Goal: Transaction & Acquisition: Book appointment/travel/reservation

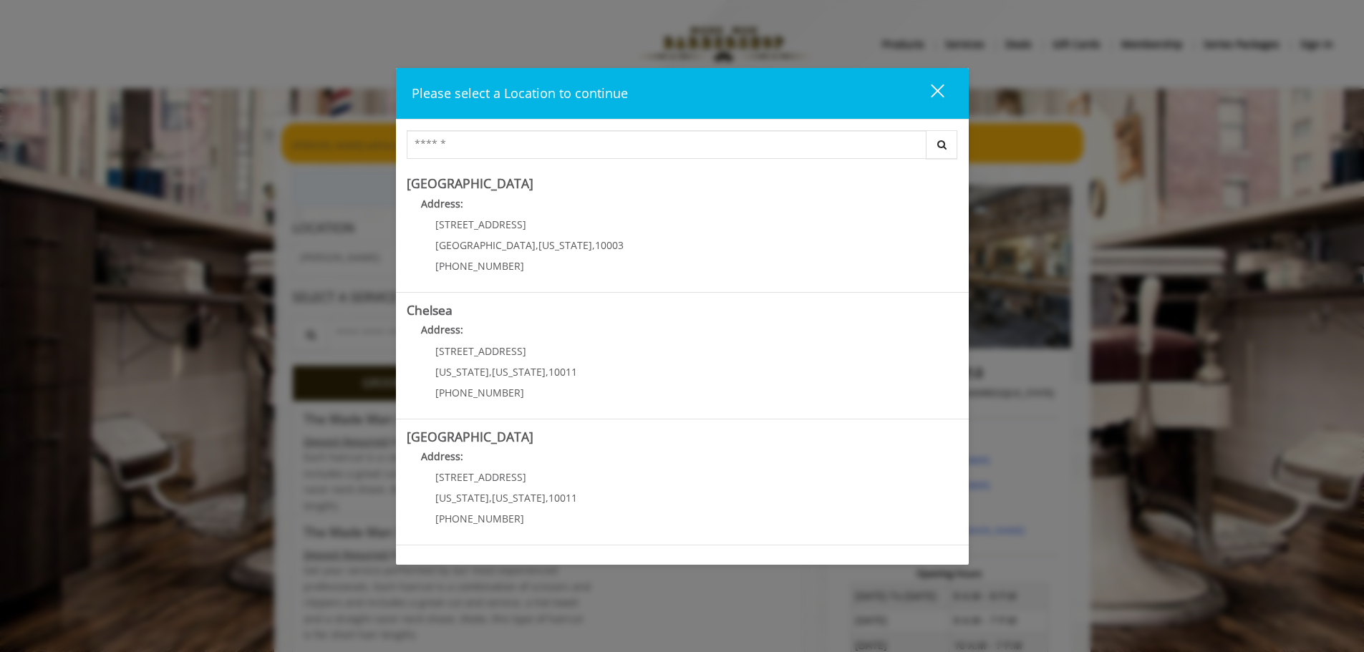
click at [76, 270] on div "Please select a Location to continue close Search [GEOGRAPHIC_DATA] Address: [S…" at bounding box center [682, 326] width 1364 height 652
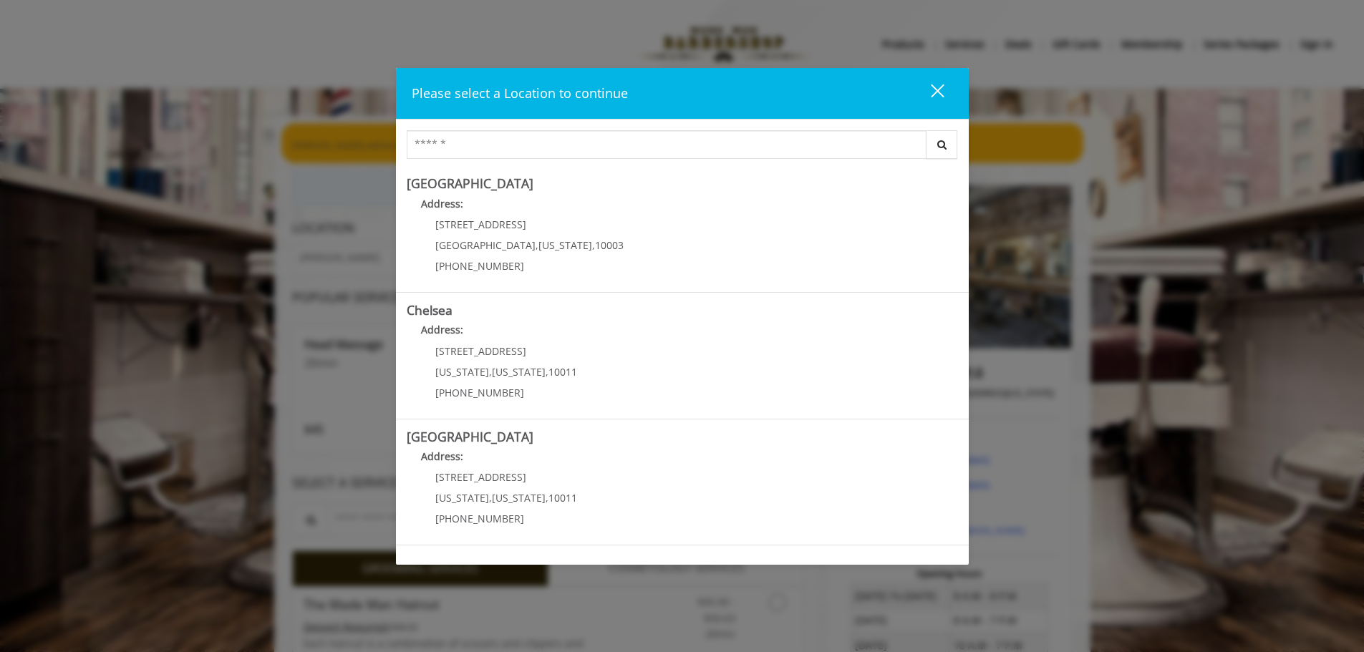
click at [937, 105] on button "close" at bounding box center [928, 93] width 49 height 29
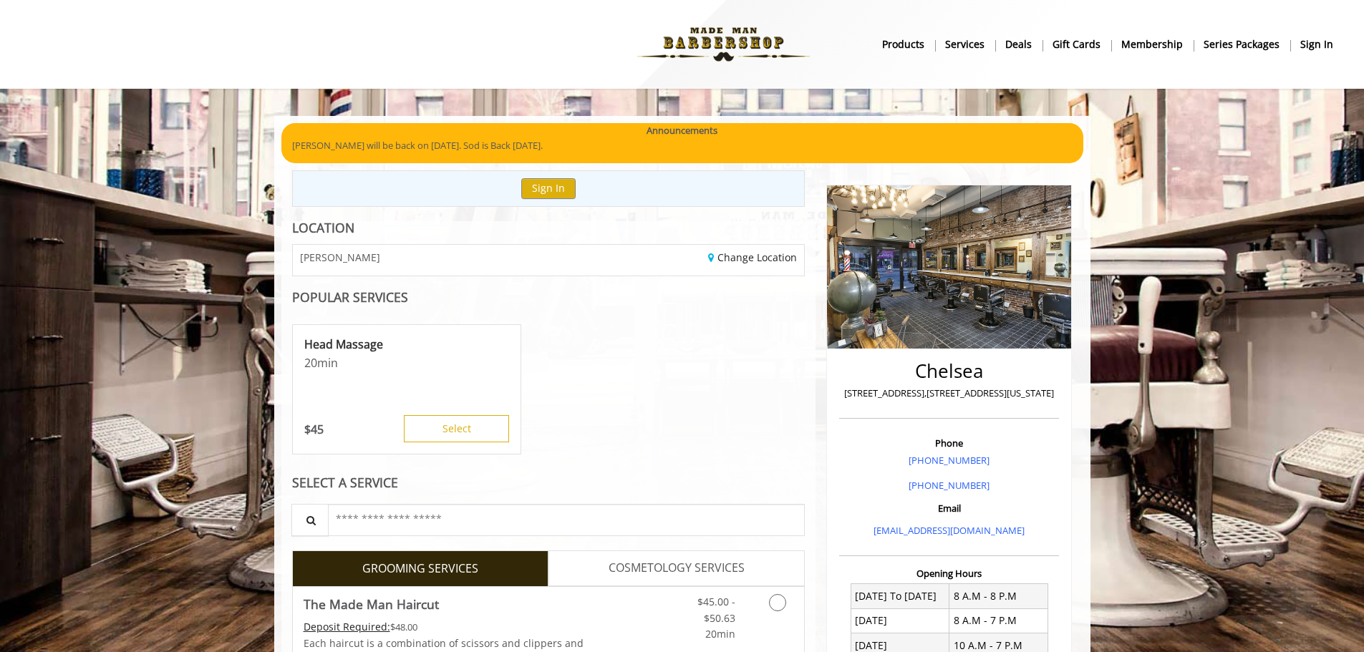
click at [679, 42] on img at bounding box center [723, 44] width 197 height 79
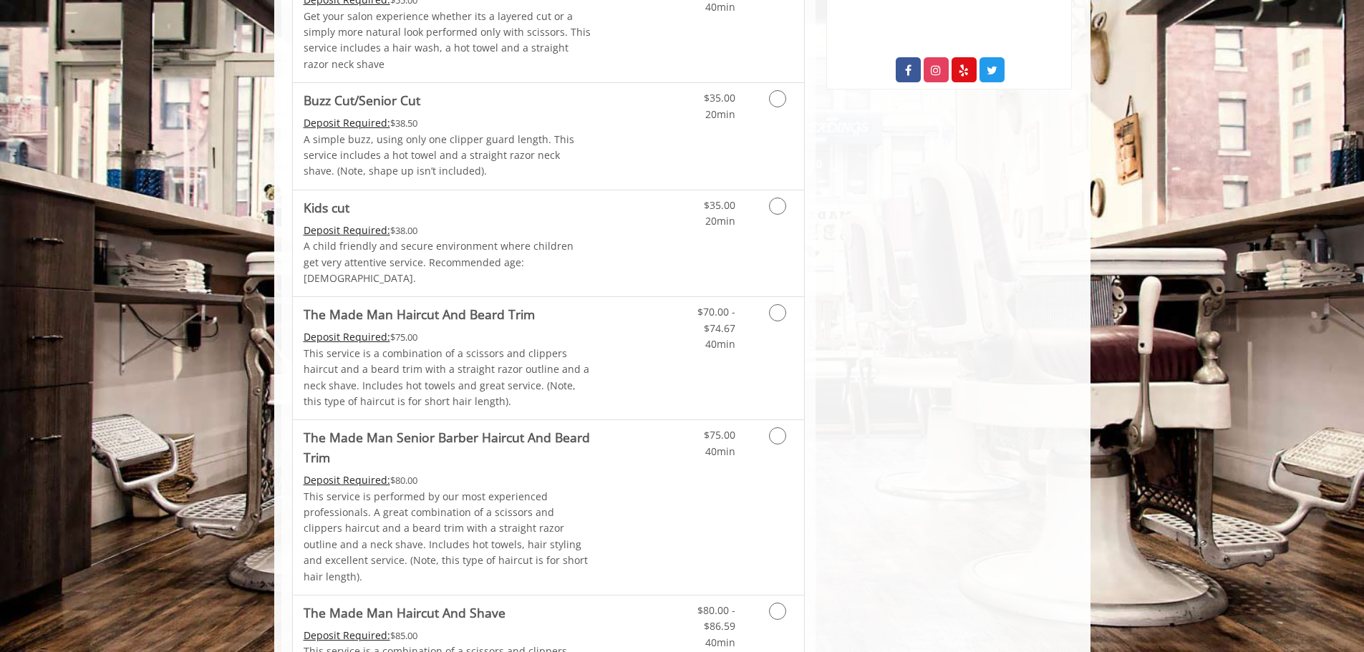
scroll to position [859, 0]
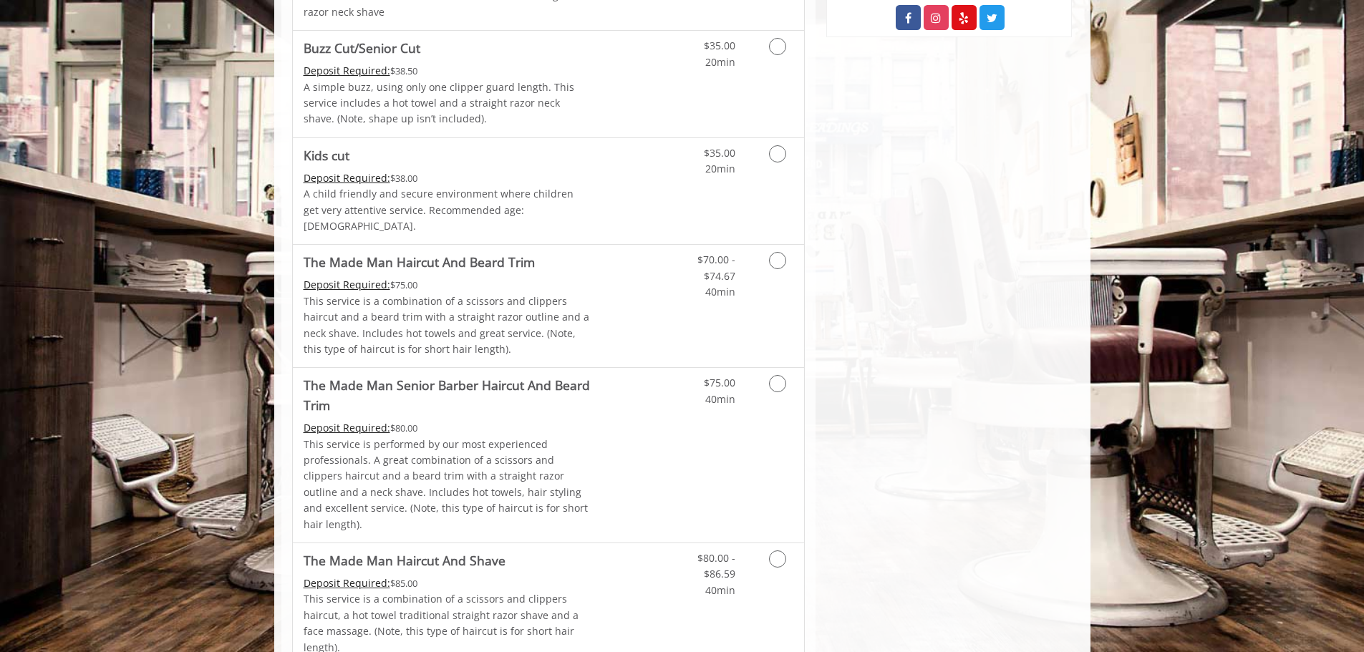
click at [911, 256] on div "[GEOGRAPHIC_DATA][STREET_ADDRESS][US_STATE] Phone + [PHONE_NUMBER] Email [EMAIL…" at bounding box center [949, 591] width 267 height 2560
drag, startPoint x: 894, startPoint y: 244, endPoint x: 894, endPoint y: 234, distance: 10.0
click at [894, 241] on div "[GEOGRAPHIC_DATA][STREET_ADDRESS][US_STATE] Phone + [PHONE_NUMBER] Email [EMAIL…" at bounding box center [949, 591] width 267 height 2560
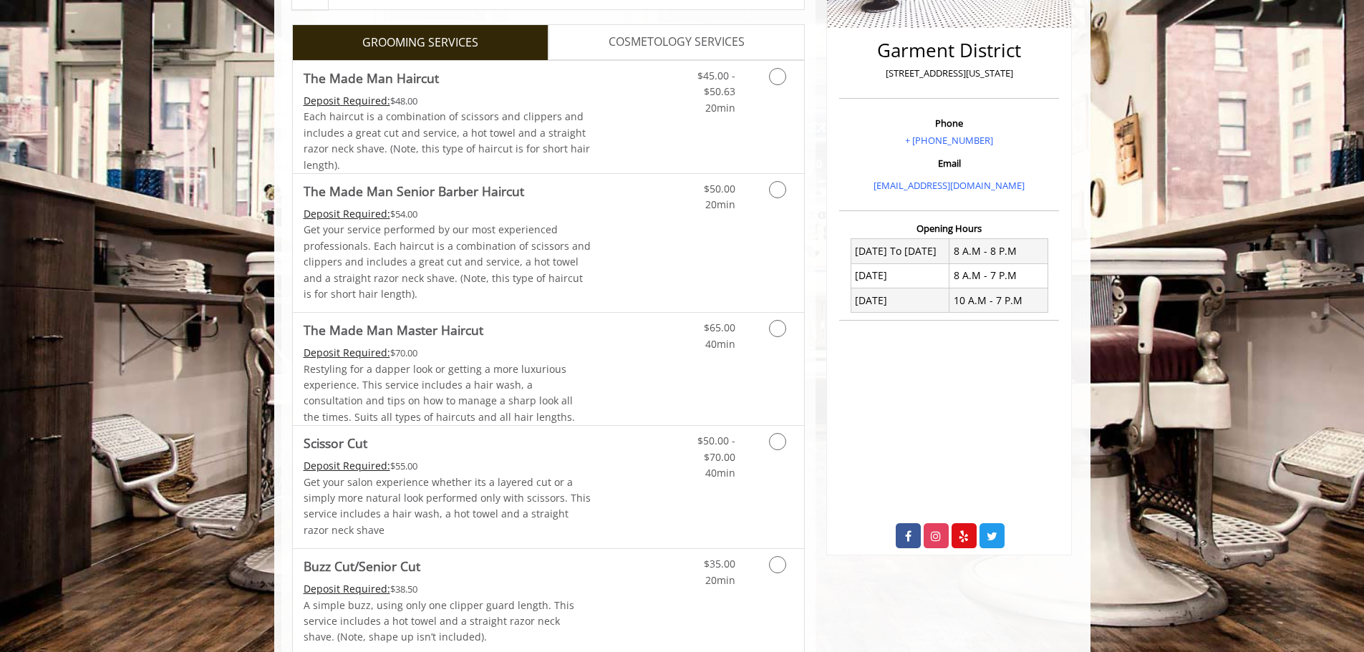
scroll to position [358, 0]
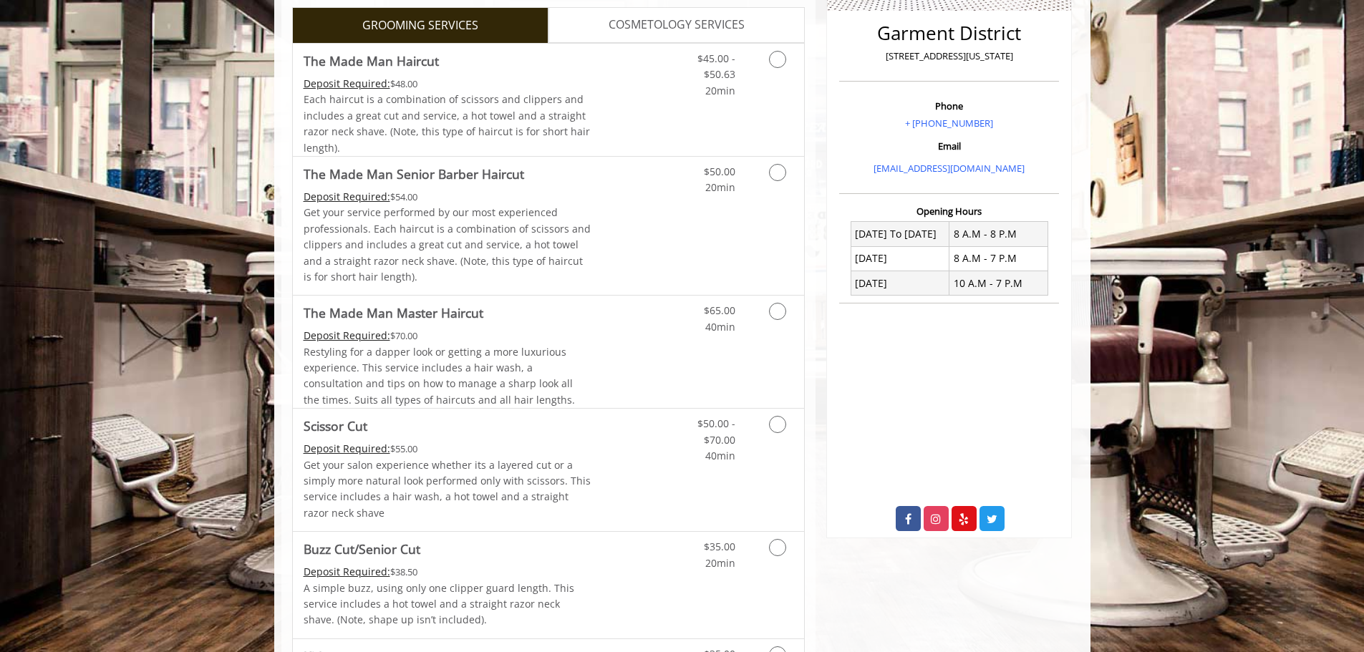
drag, startPoint x: 297, startPoint y: 132, endPoint x: 266, endPoint y: 122, distance: 33.1
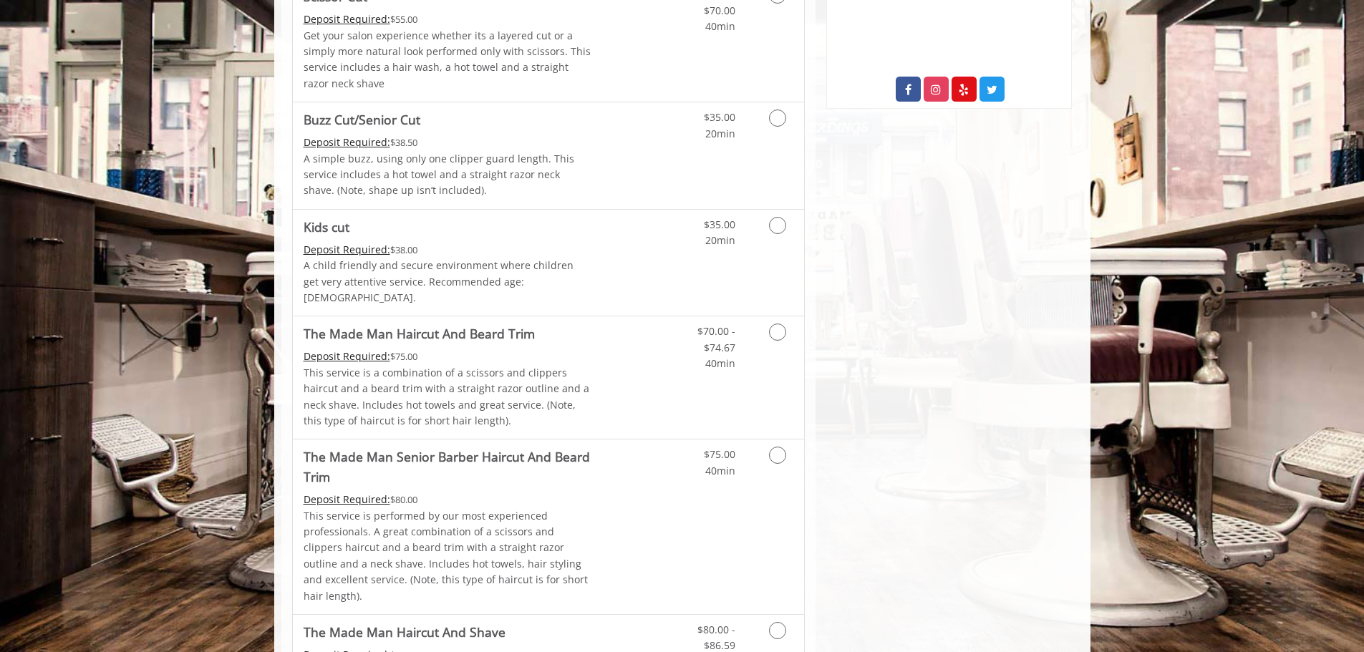
scroll to position [859, 0]
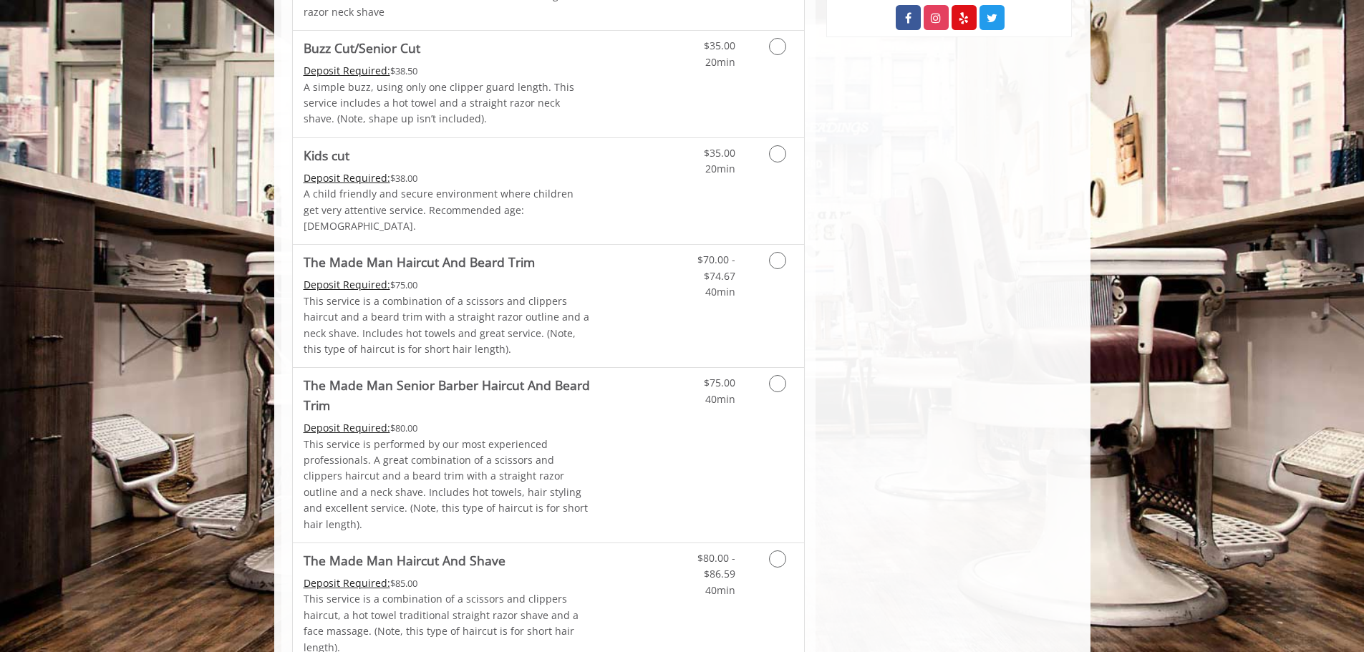
click at [909, 262] on div "[GEOGRAPHIC_DATA][STREET_ADDRESS][US_STATE] Phone + [PHONE_NUMBER] Email [EMAIL…" at bounding box center [949, 591] width 267 height 2560
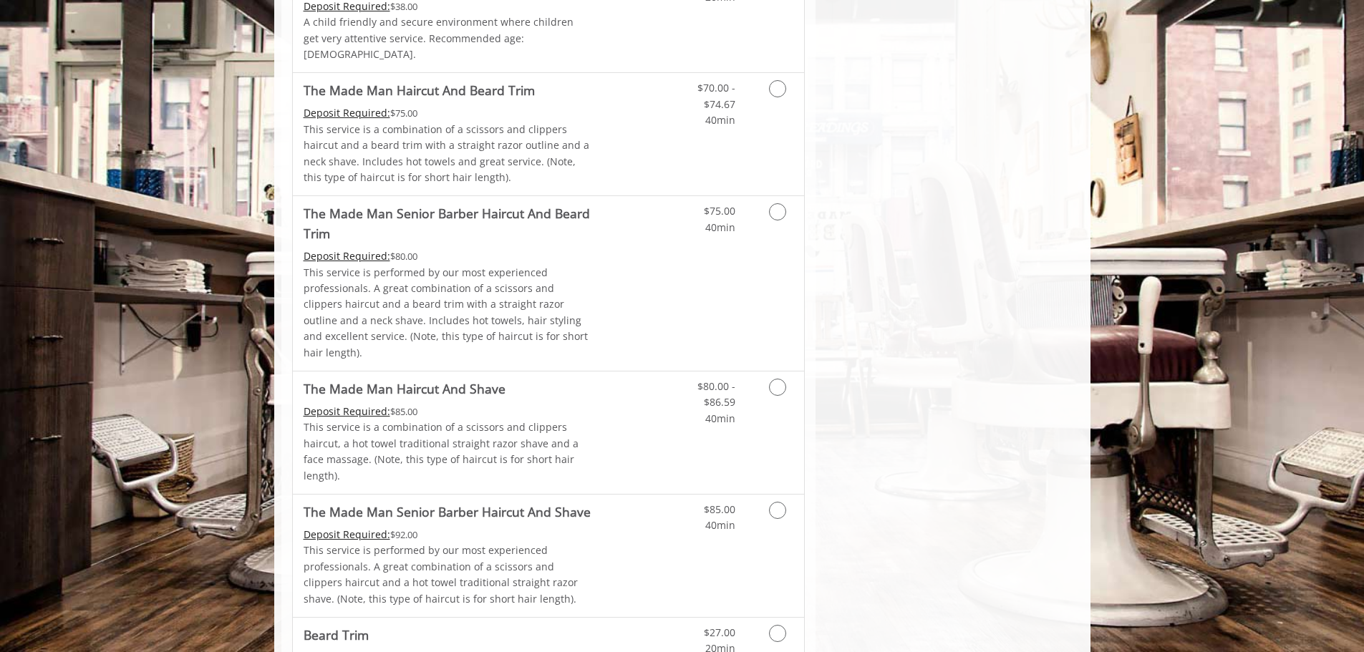
scroll to position [1146, 0]
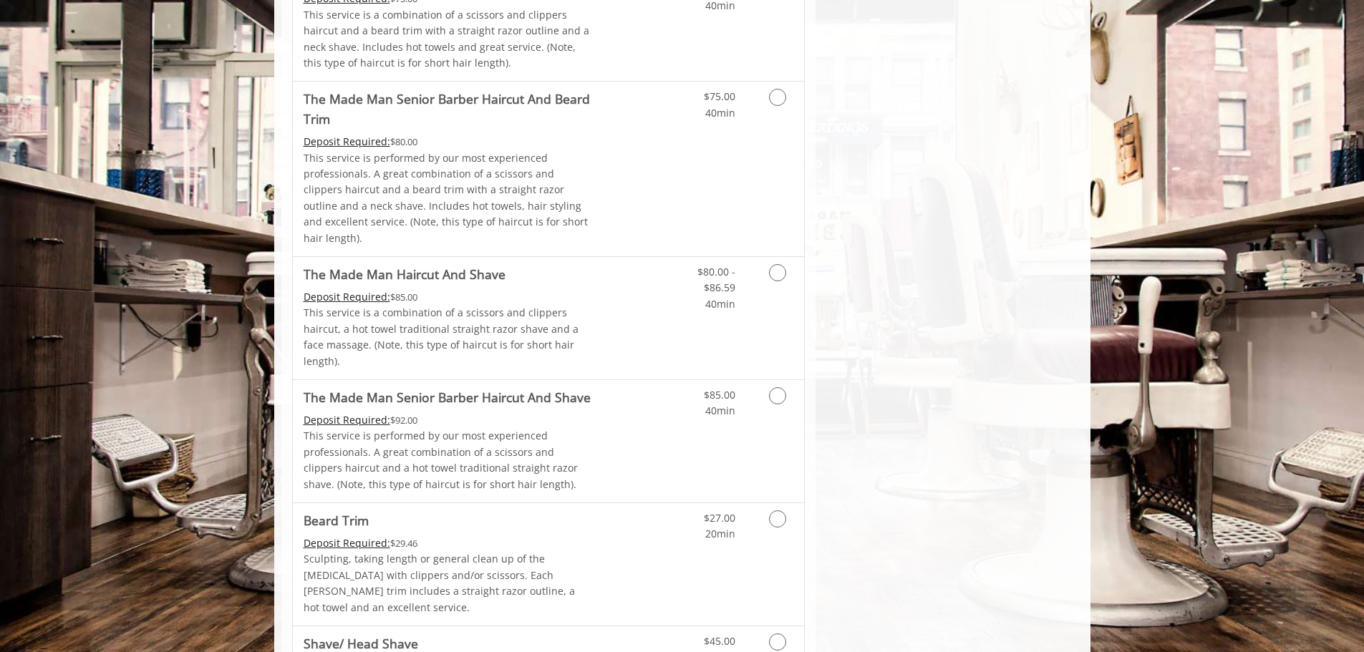
click at [937, 229] on div "[GEOGRAPHIC_DATA][STREET_ADDRESS][US_STATE] Phone + [PHONE_NUMBER] Email [EMAIL…" at bounding box center [949, 305] width 267 height 2560
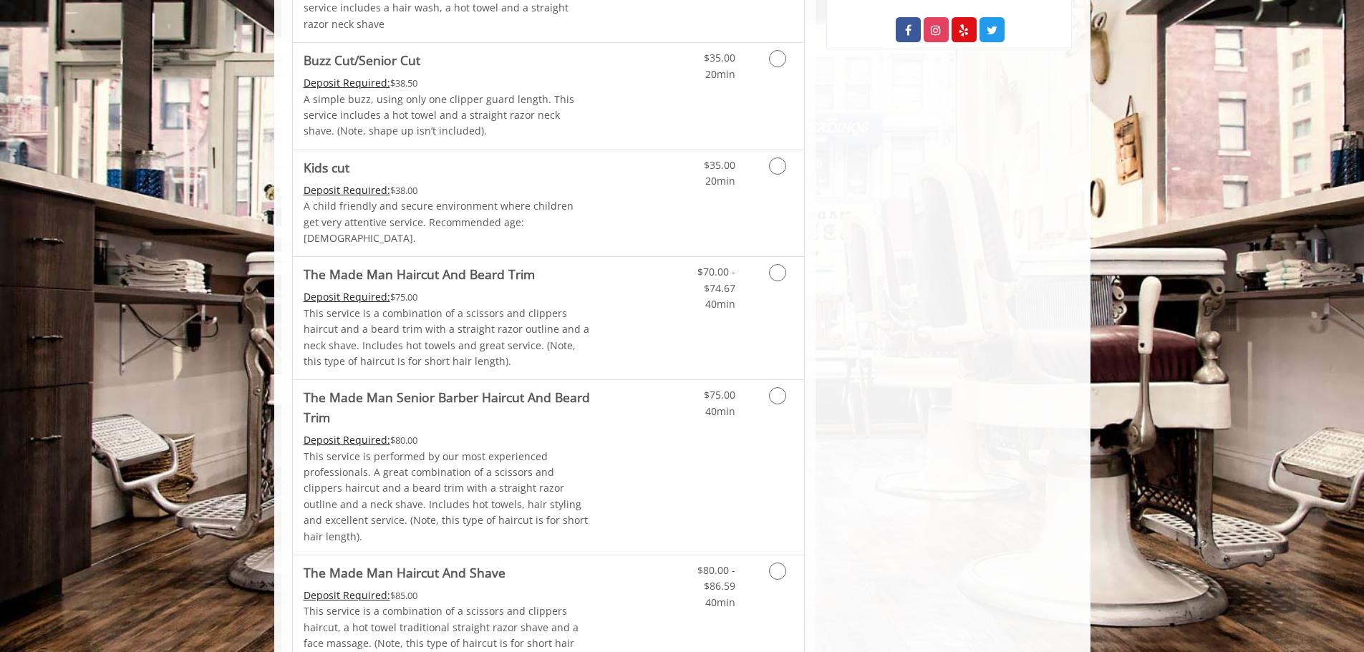
scroll to position [501, 0]
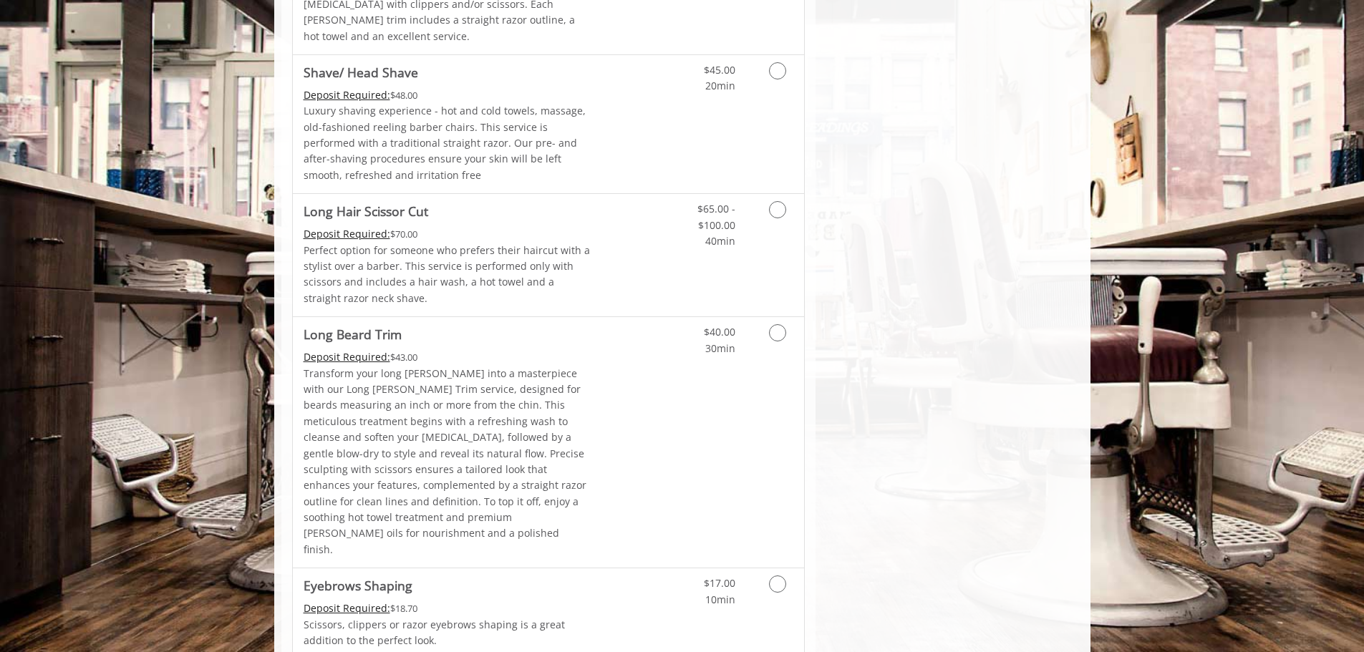
scroll to position [1718, 0]
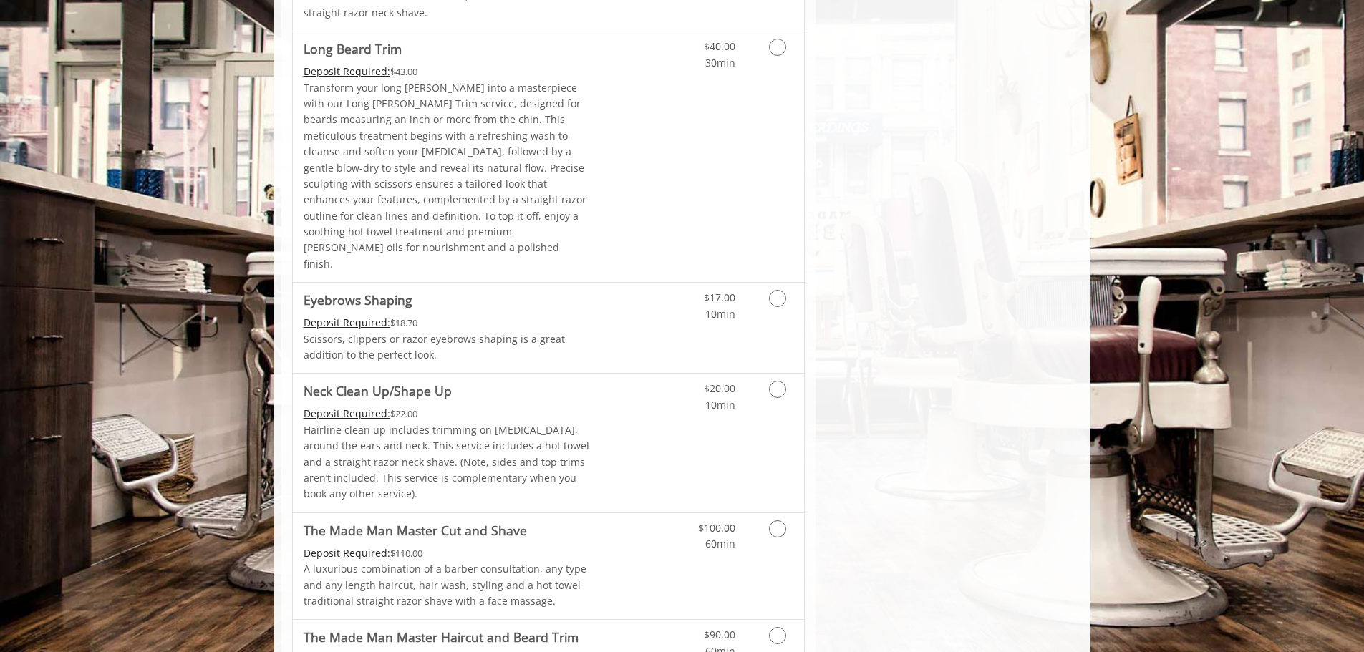
scroll to position [2005, 0]
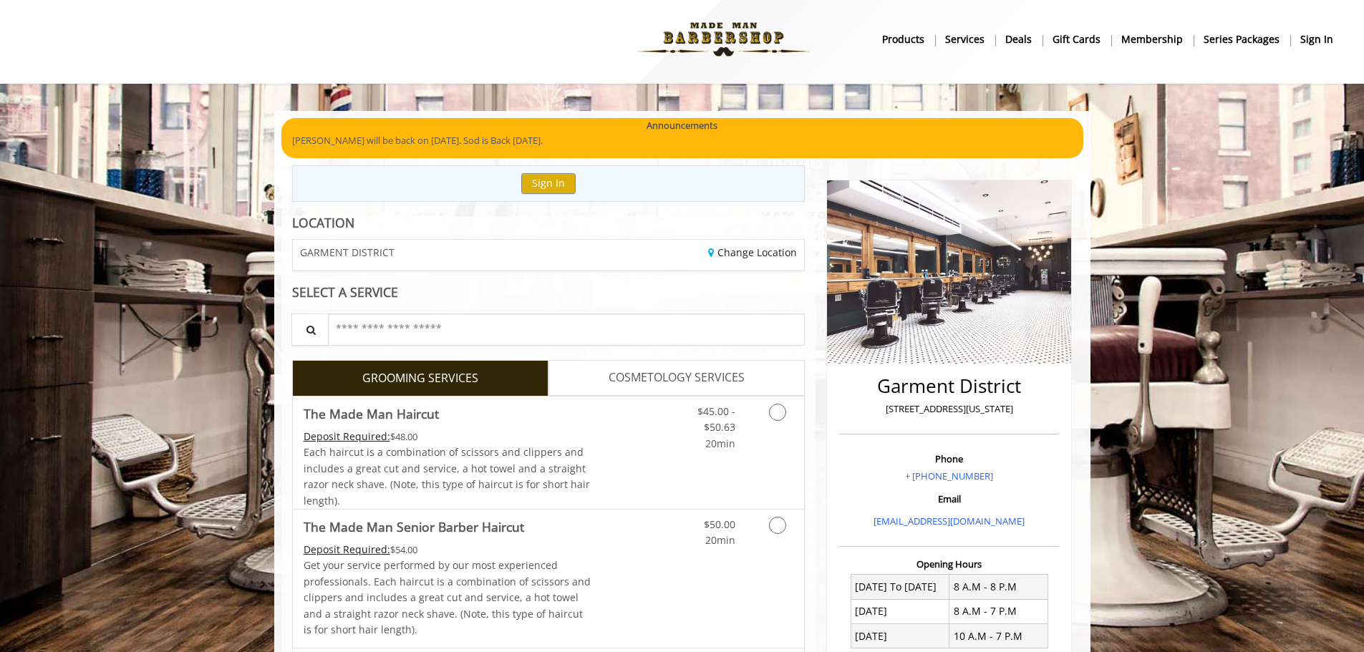
scroll to position [0, 0]
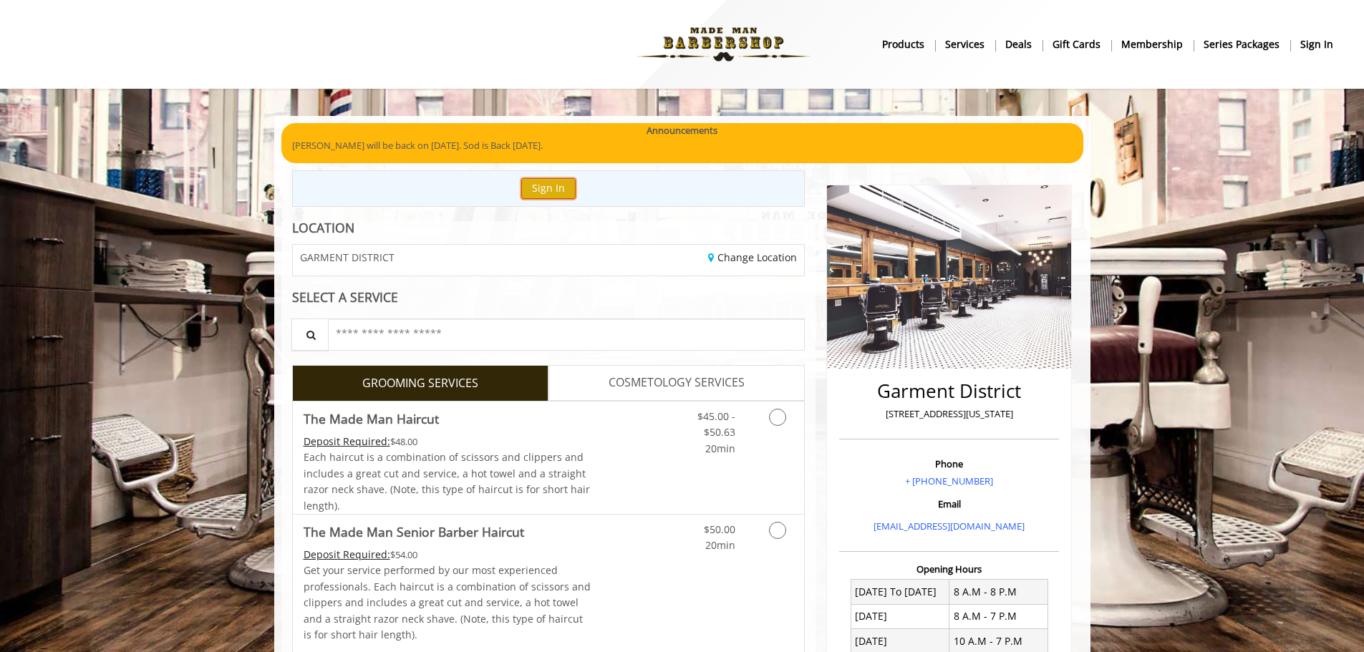
click at [539, 184] on button "Sign In" at bounding box center [548, 188] width 54 height 21
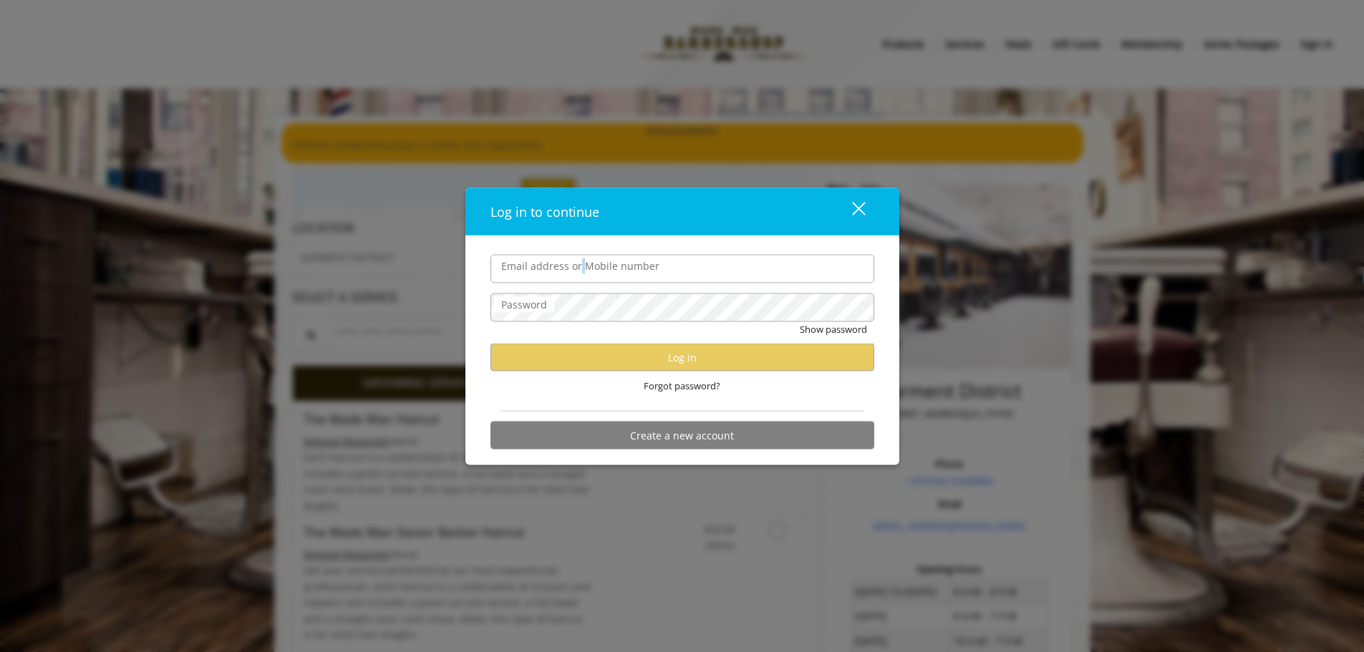
click at [568, 253] on div "Email address or Mobile number Password Show password Log in Forgot password? C…" at bounding box center [682, 351] width 434 height 230
click at [561, 262] on label "Email address or Mobile number" at bounding box center [580, 266] width 173 height 16
click at [561, 262] on input "Email address or Mobile number" at bounding box center [682, 268] width 384 height 29
click at [560, 272] on input "Email address or Mobile number" at bounding box center [682, 268] width 384 height 29
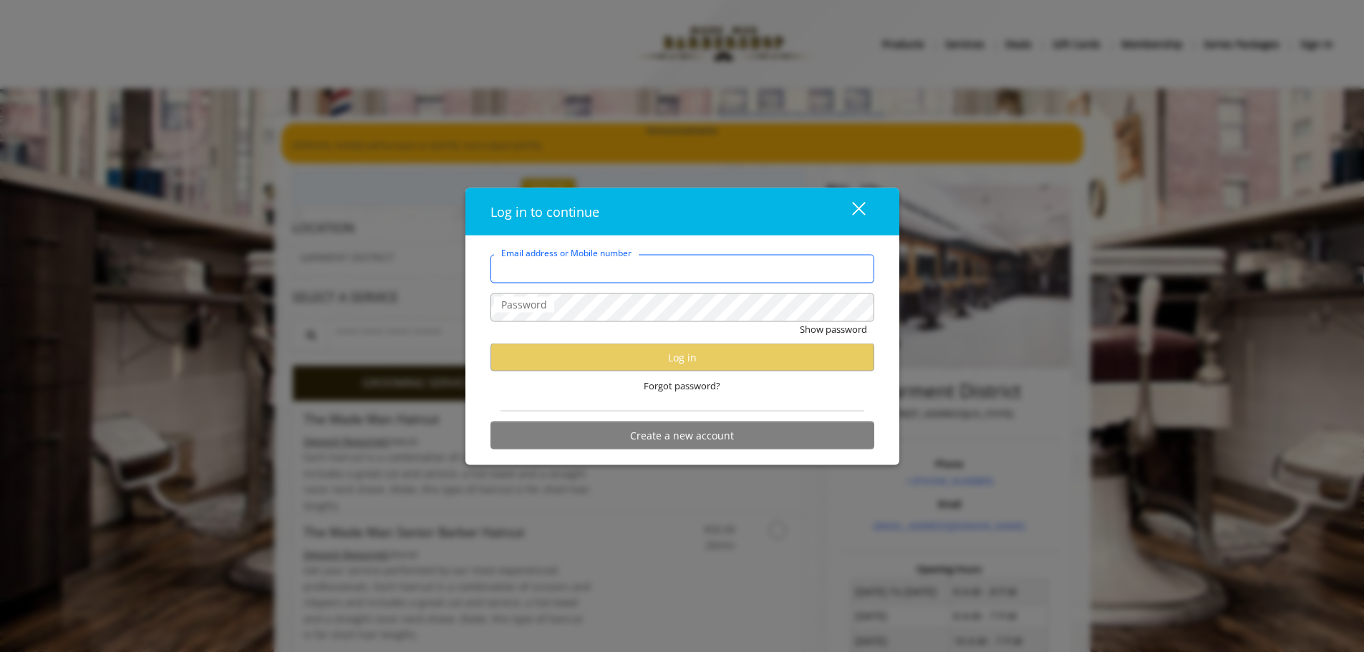
type input "*******"
click at [543, 299] on label "Password" at bounding box center [524, 304] width 60 height 16
click at [858, 208] on div "close dialog" at bounding box center [858, 209] width 14 height 14
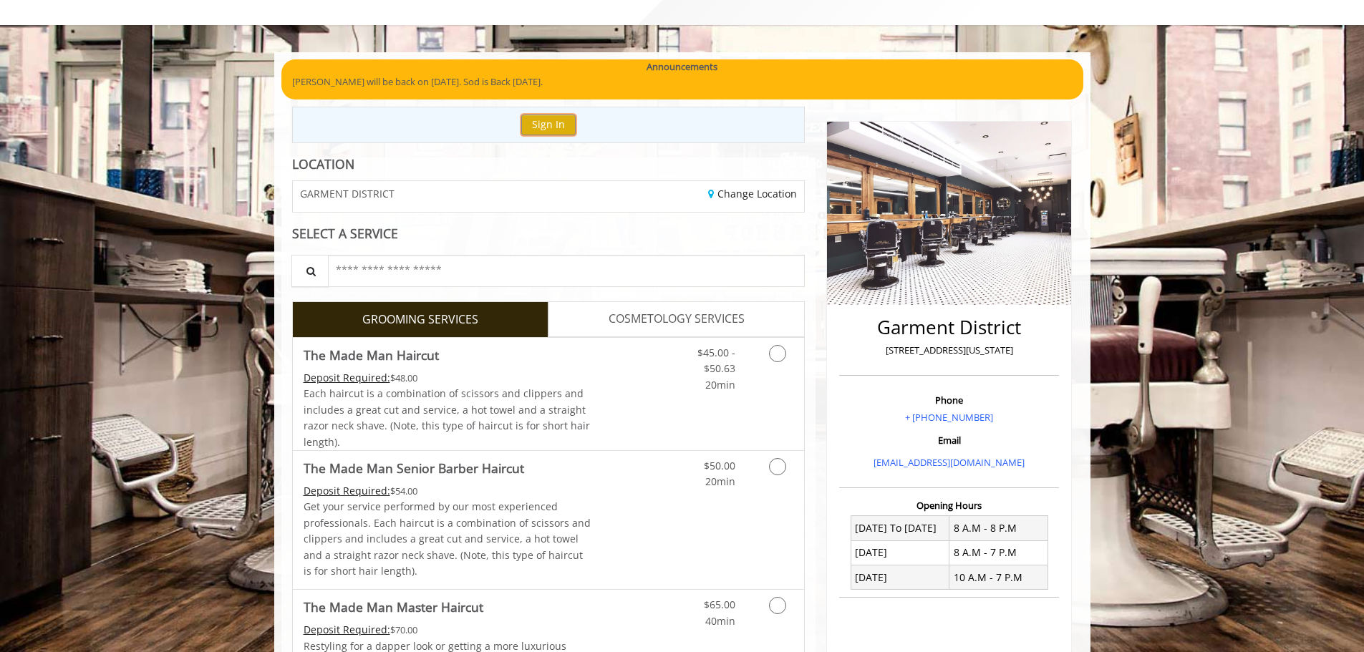
scroll to position [143, 0]
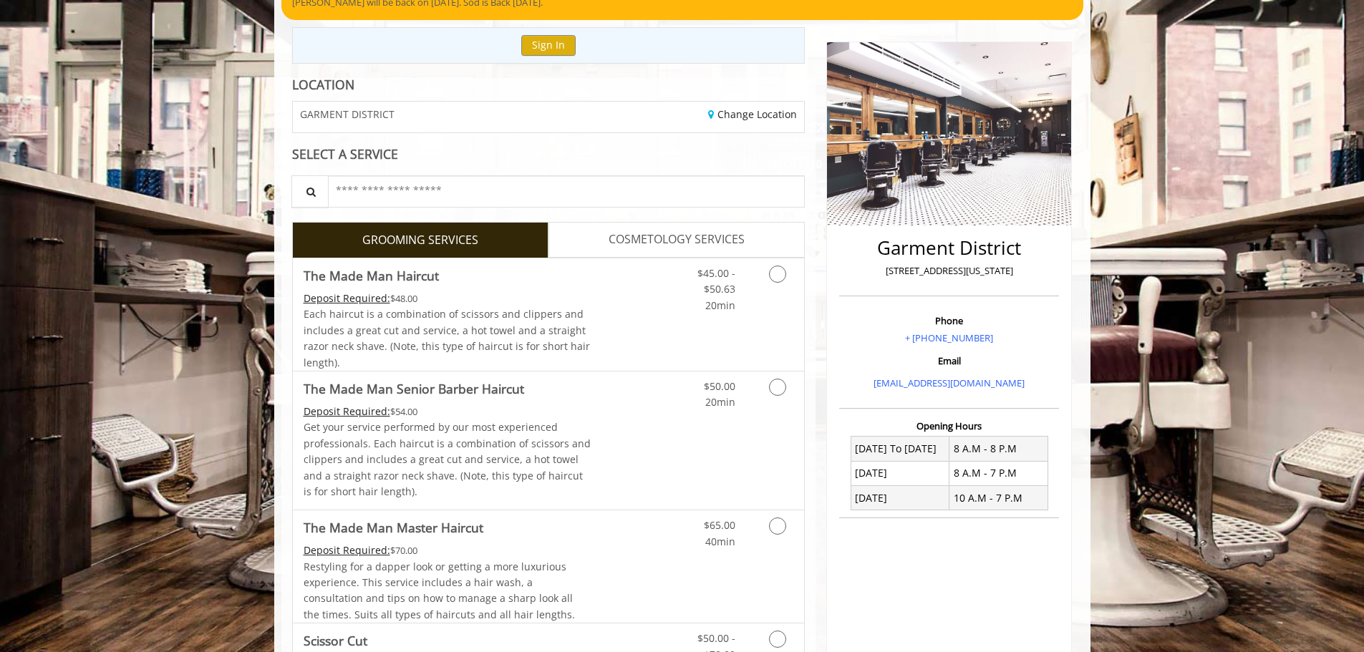
click at [591, 293] on label "The Made Man Haircut Deposit Required: $48.00 Each haircut is a combination of …" at bounding box center [548, 314] width 513 height 113
click at [608, 276] on link "Discounted Price" at bounding box center [633, 314] width 85 height 112
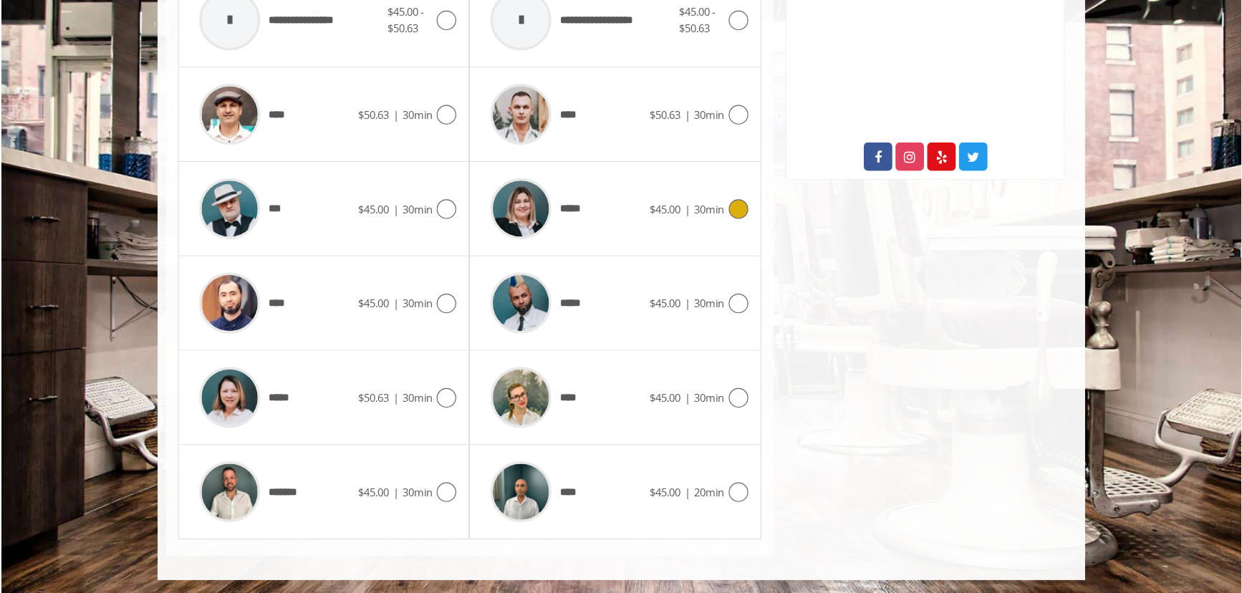
scroll to position [667, 0]
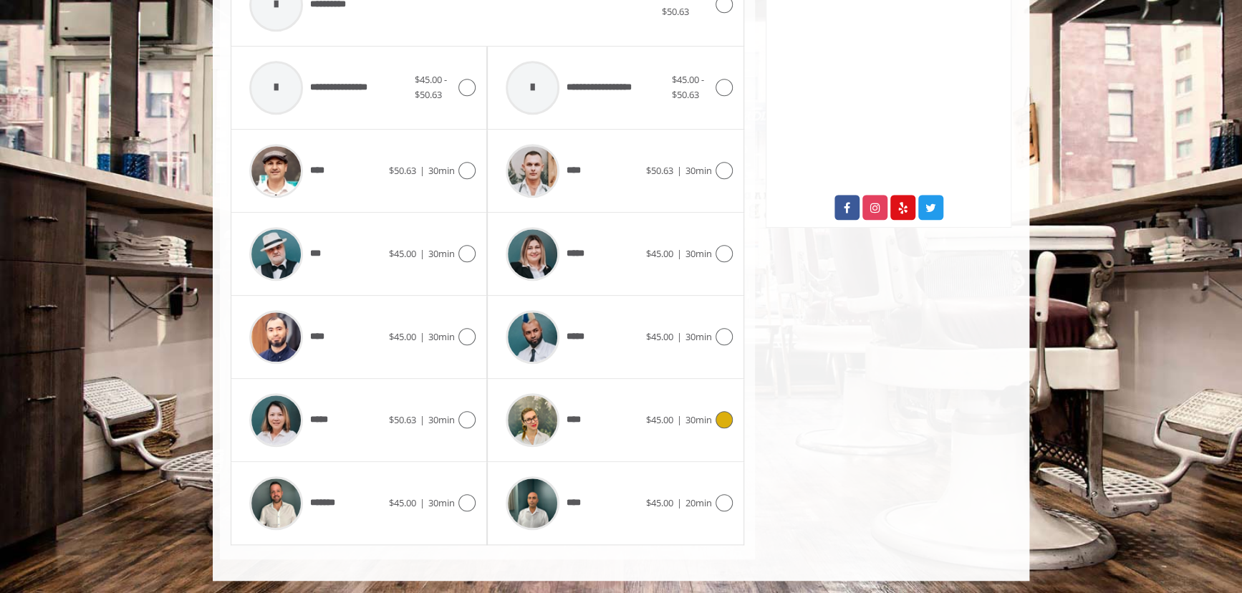
click at [537, 418] on img at bounding box center [532, 420] width 54 height 54
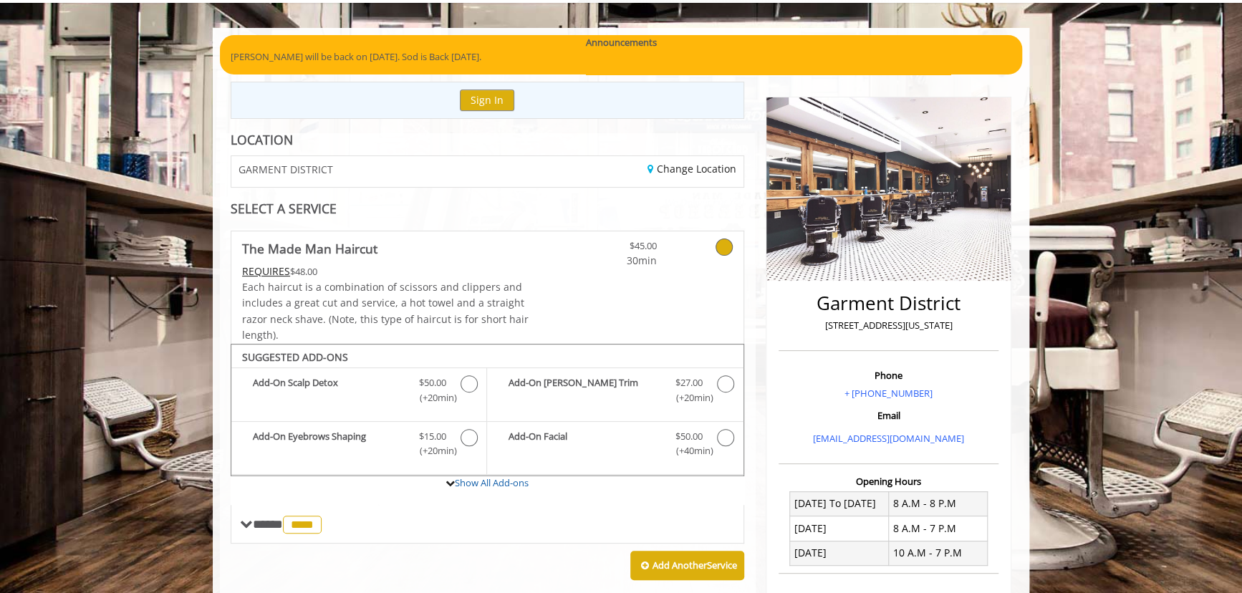
scroll to position [133, 0]
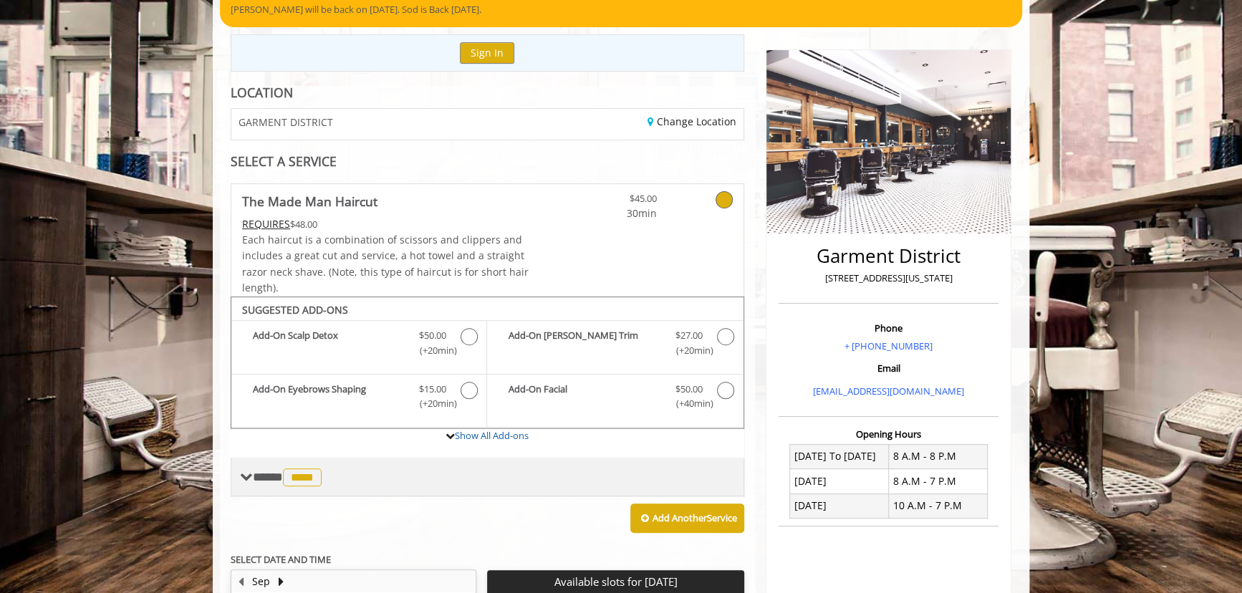
click at [308, 472] on span "****" at bounding box center [302, 477] width 39 height 18
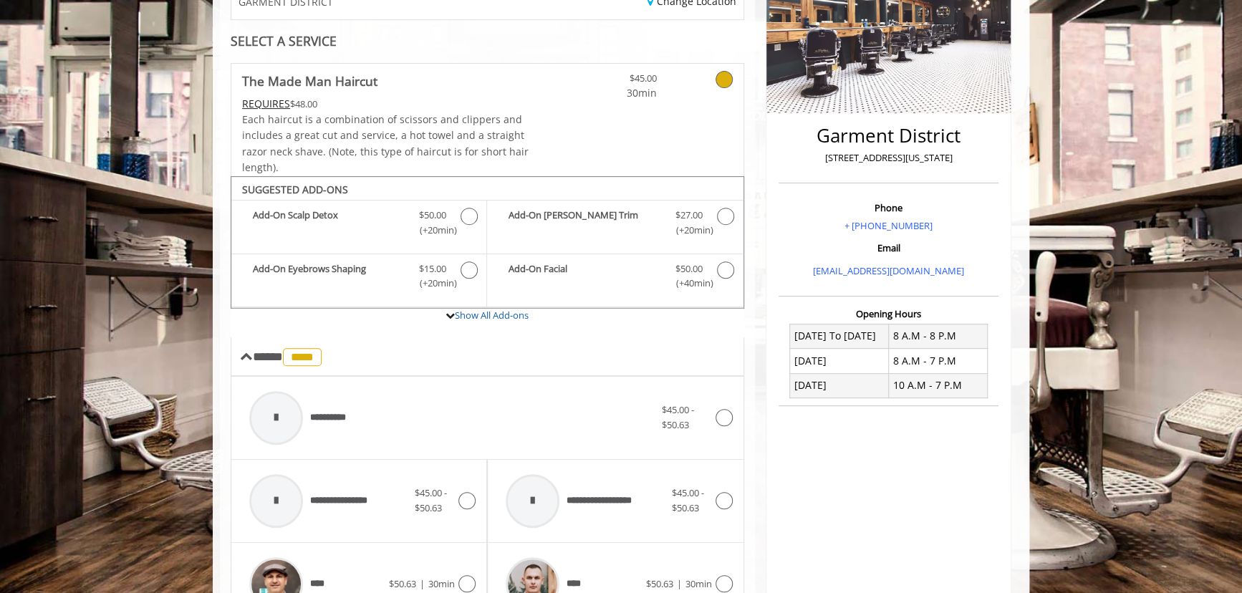
scroll to position [523, 0]
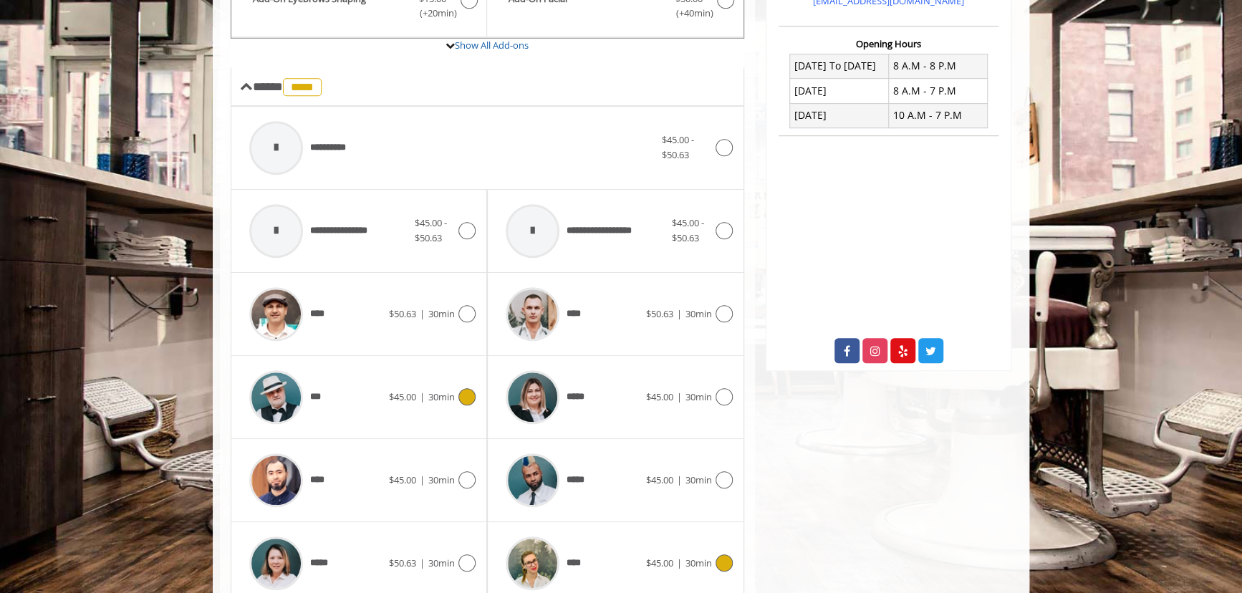
click at [268, 389] on img at bounding box center [276, 397] width 54 height 54
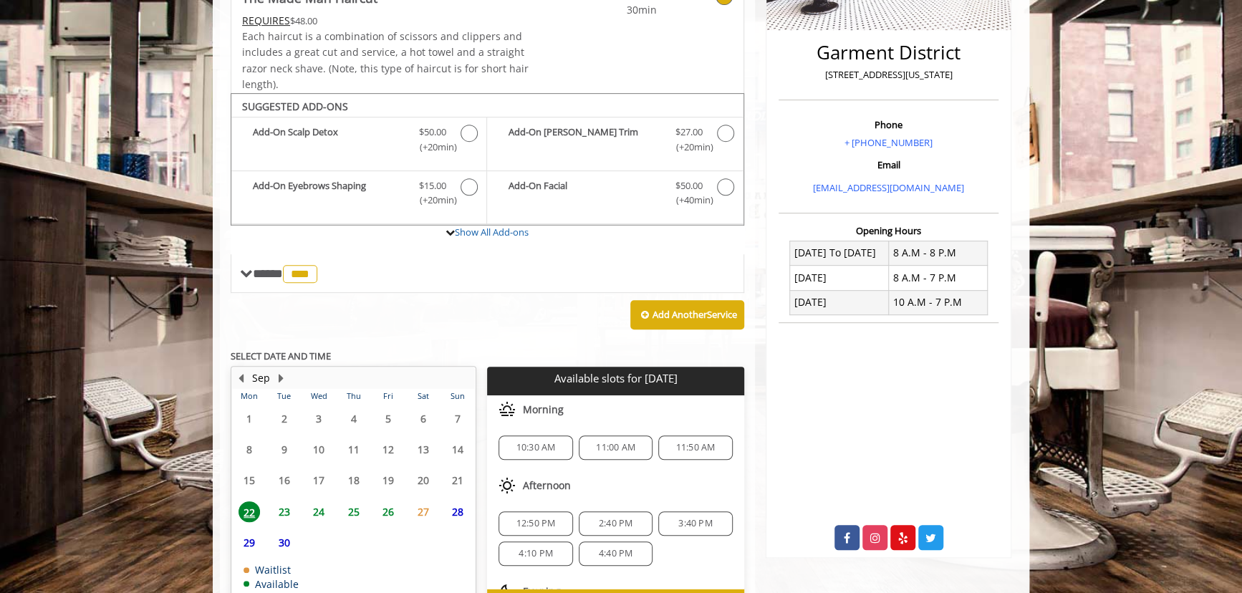
scroll to position [402, 0]
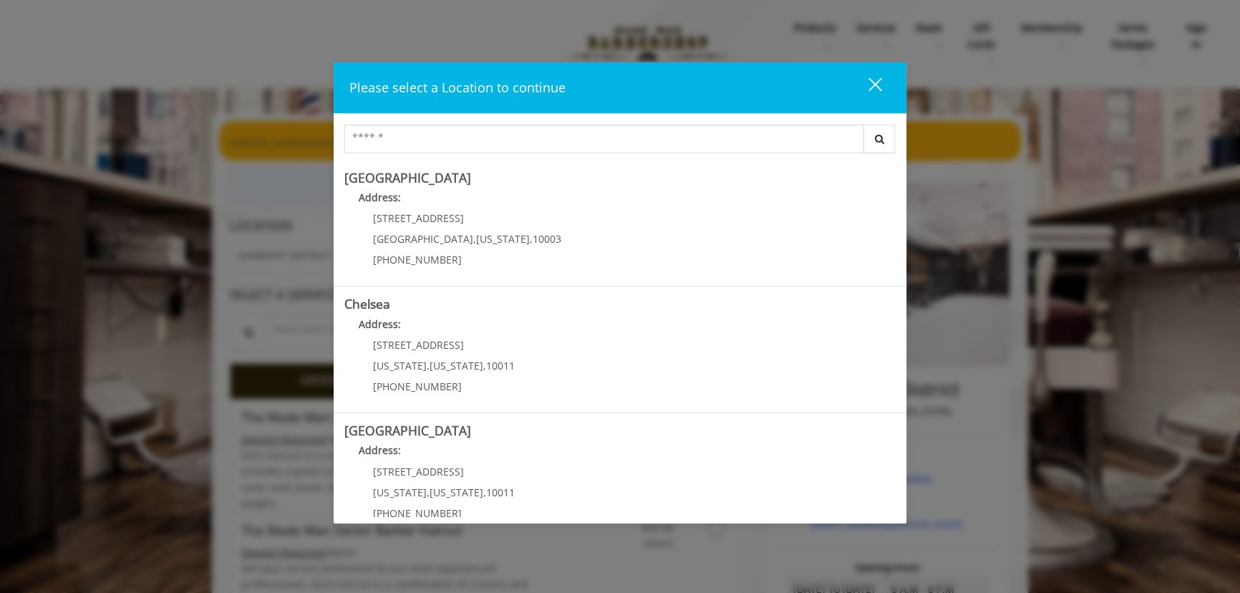
click at [956, 97] on div "Please select a Location to continue close Search [GEOGRAPHIC_DATA] Address: [S…" at bounding box center [620, 296] width 1240 height 593
click at [885, 82] on button "close" at bounding box center [866, 87] width 49 height 29
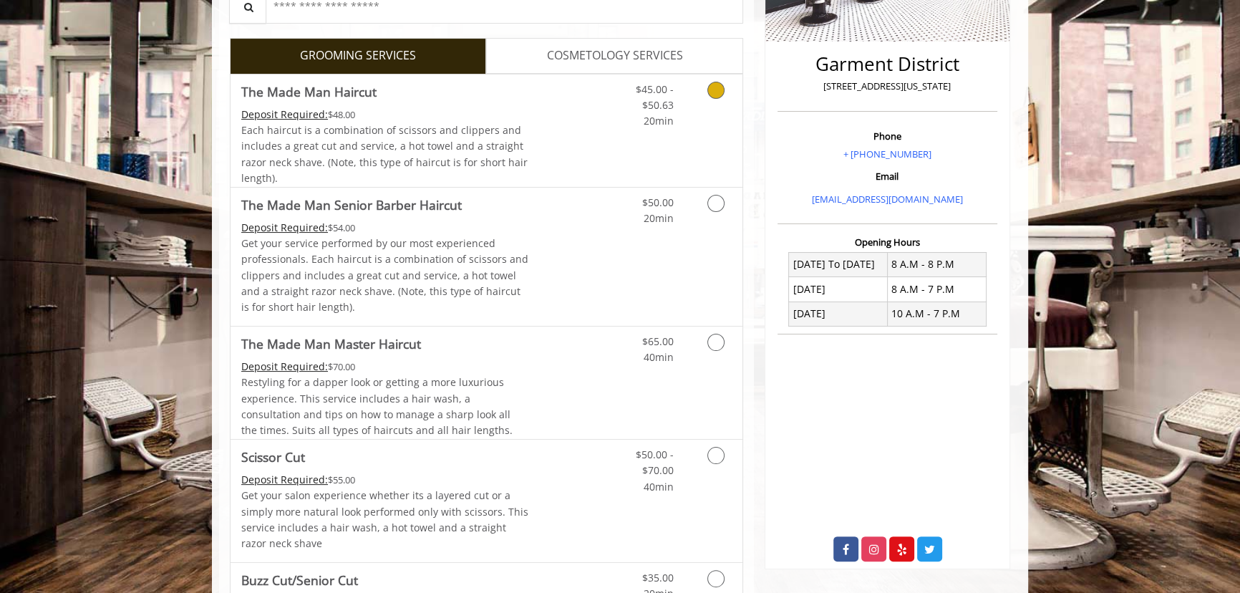
click at [465, 102] on link "The Made Man Haircut Deposit Required: $48.00 Each haircut is a combination of …" at bounding box center [385, 130] width 288 height 112
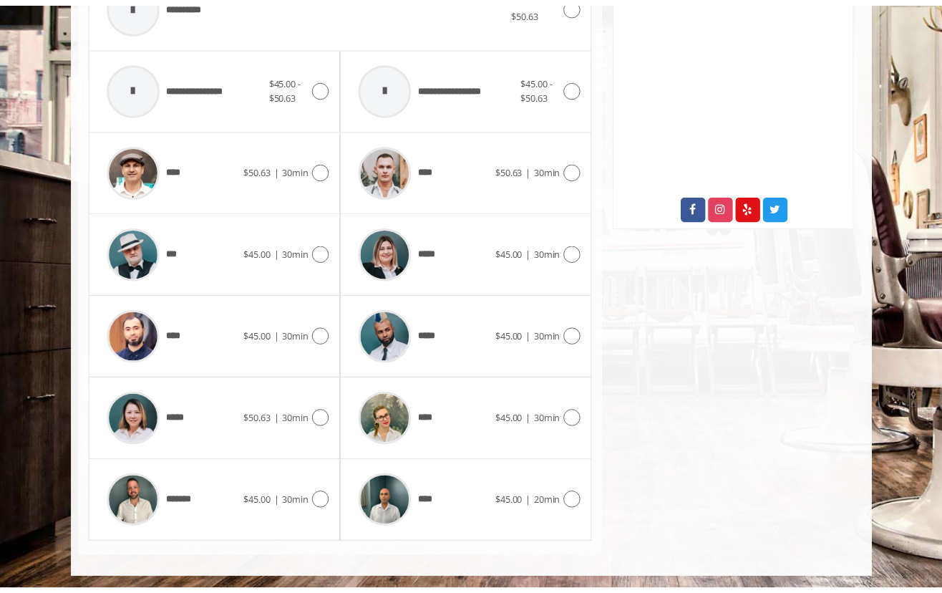
scroll to position [660, 0]
